Goal: Check status: Check status

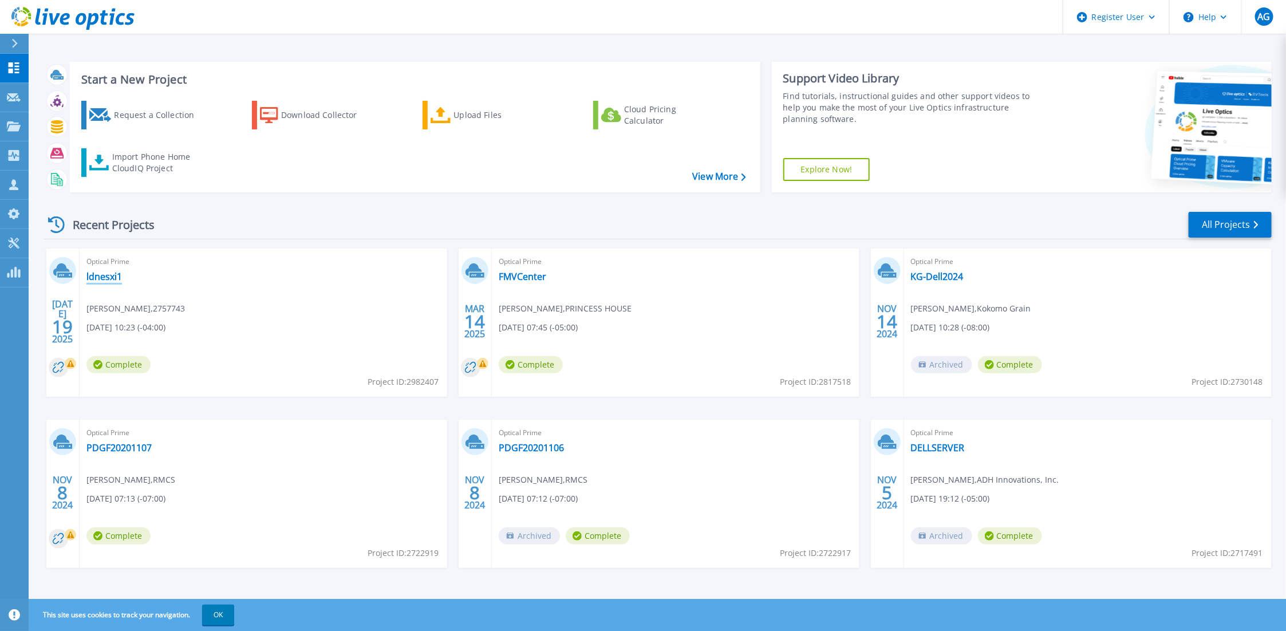
click at [91, 271] on link "ldnesxi1" at bounding box center [104, 276] width 36 height 11
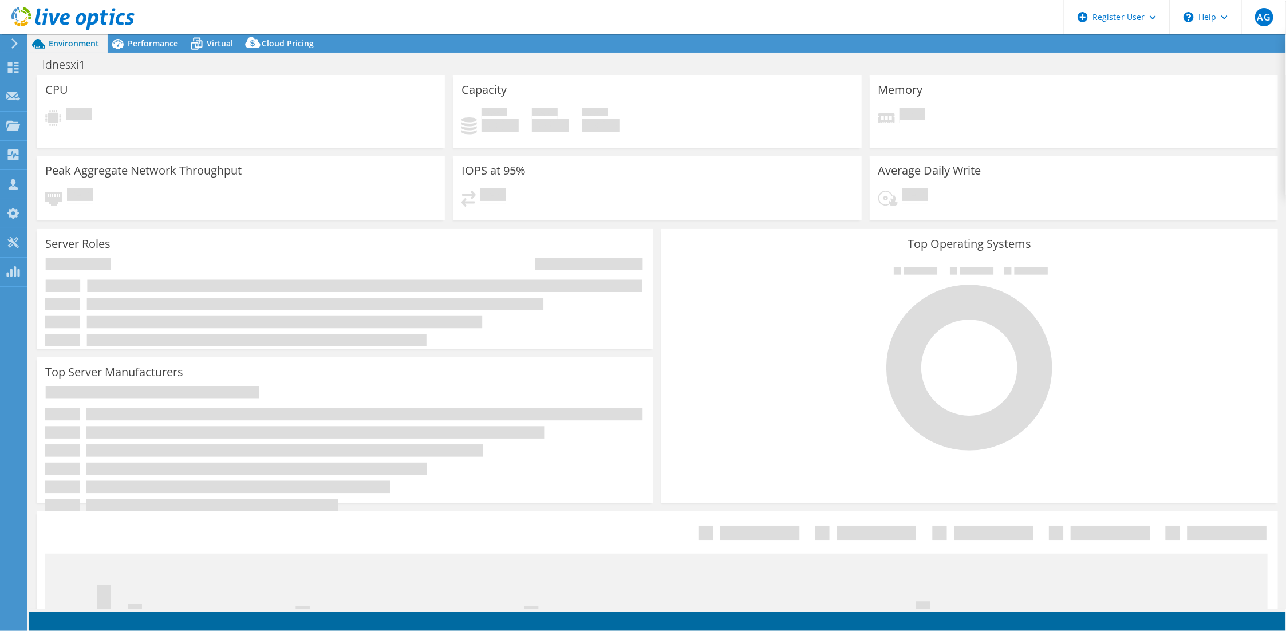
select select "USD"
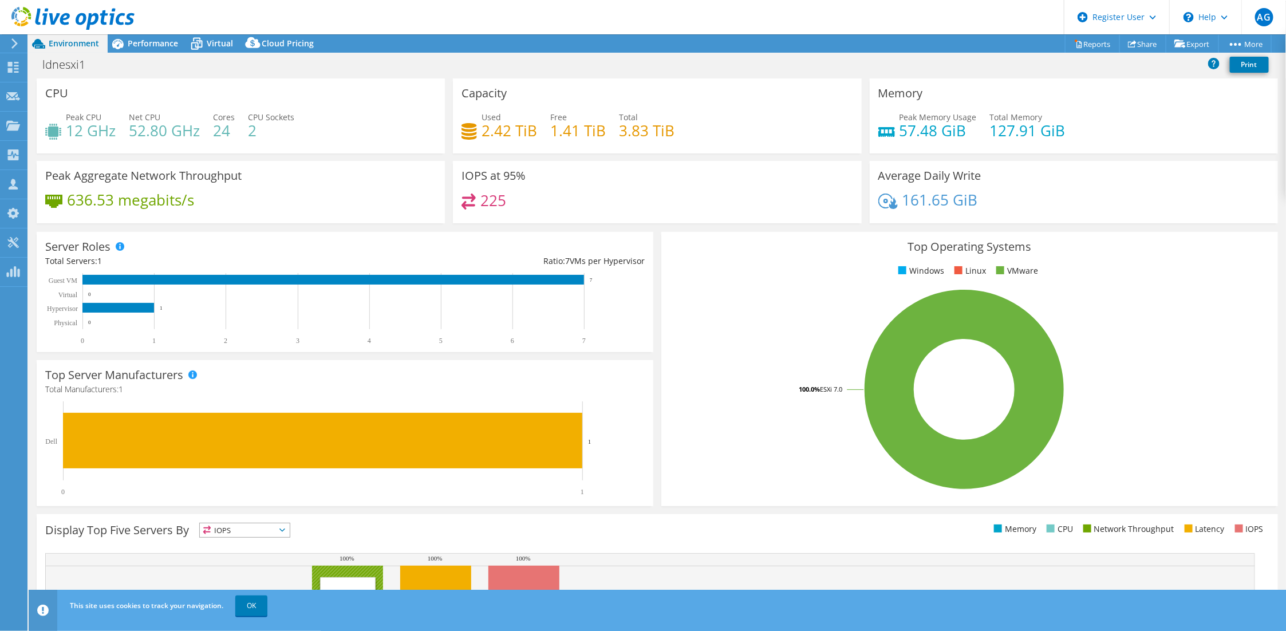
click at [255, 598] on div "This site uses cookies to track your navigation. OK" at bounding box center [678, 606] width 1223 height 32
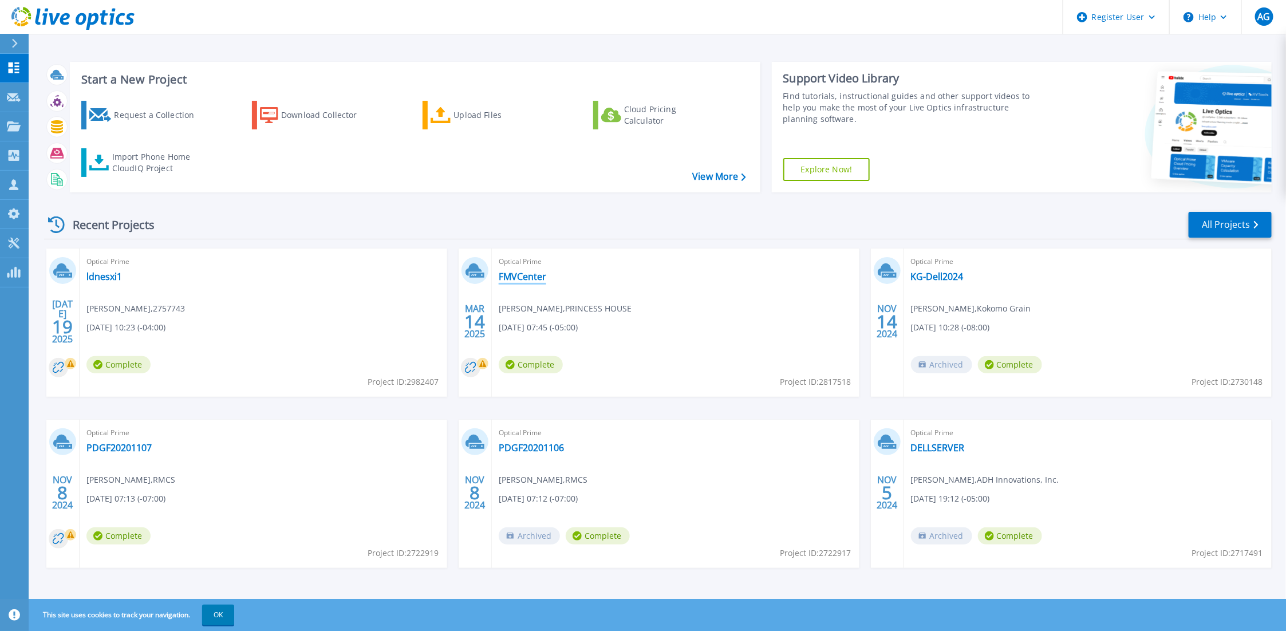
click at [529, 271] on link "FMVCenter" at bounding box center [523, 276] width 48 height 11
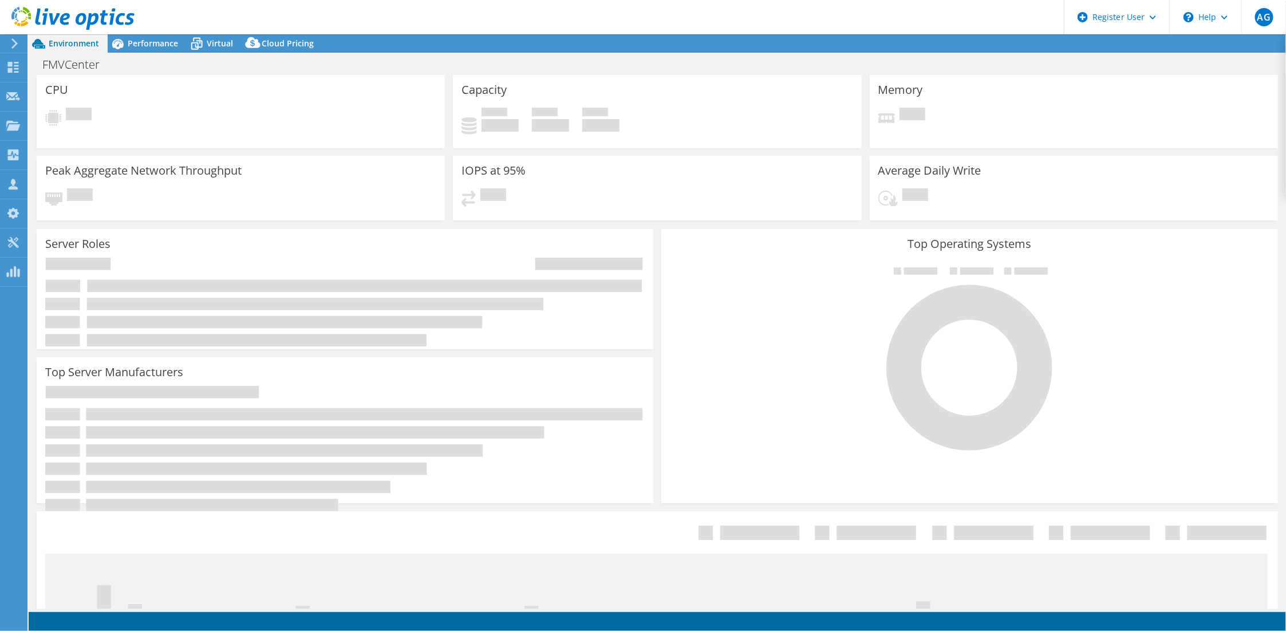
select select "USEast"
select select "USD"
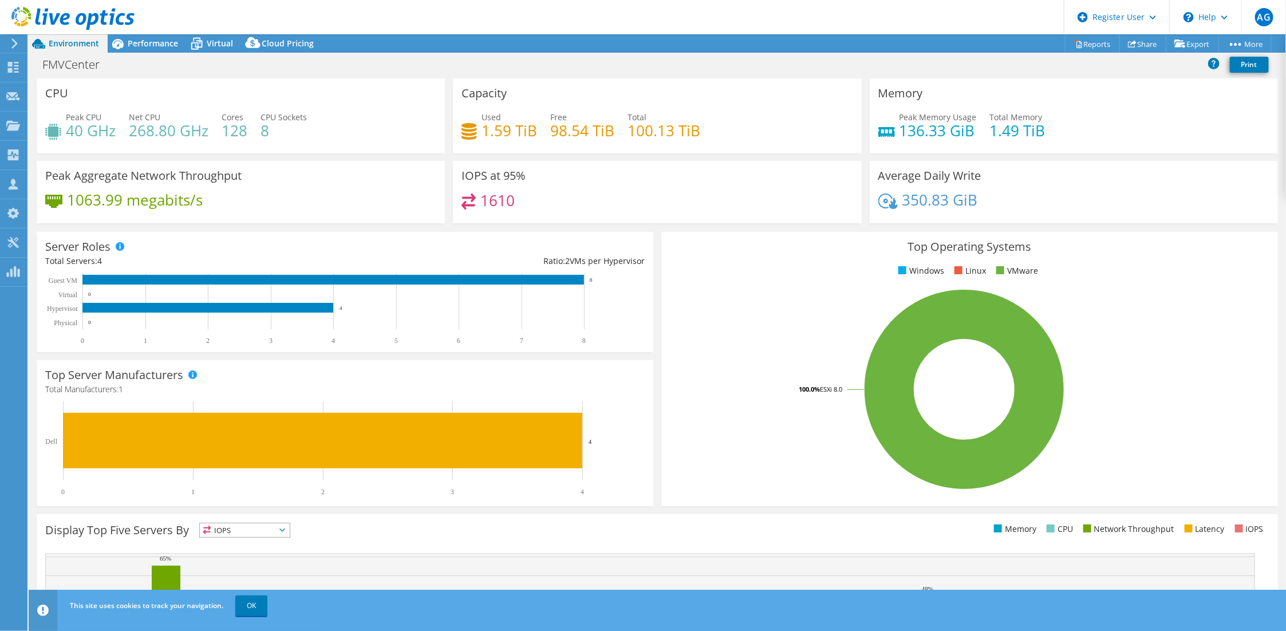
click at [250, 603] on link "OK" at bounding box center [251, 606] width 32 height 21
